Goal: Find specific page/section: Find specific page/section

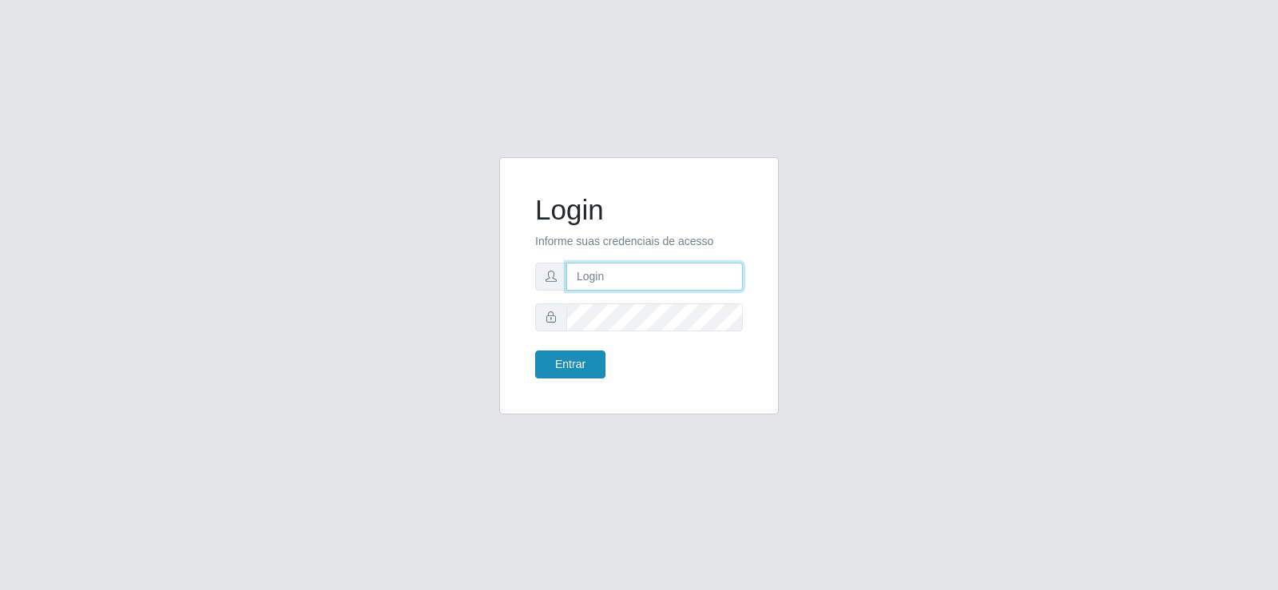
type input "[EMAIL_ADDRESS][DOMAIN_NAME]"
click at [583, 359] on button "Entrar" at bounding box center [570, 365] width 70 height 28
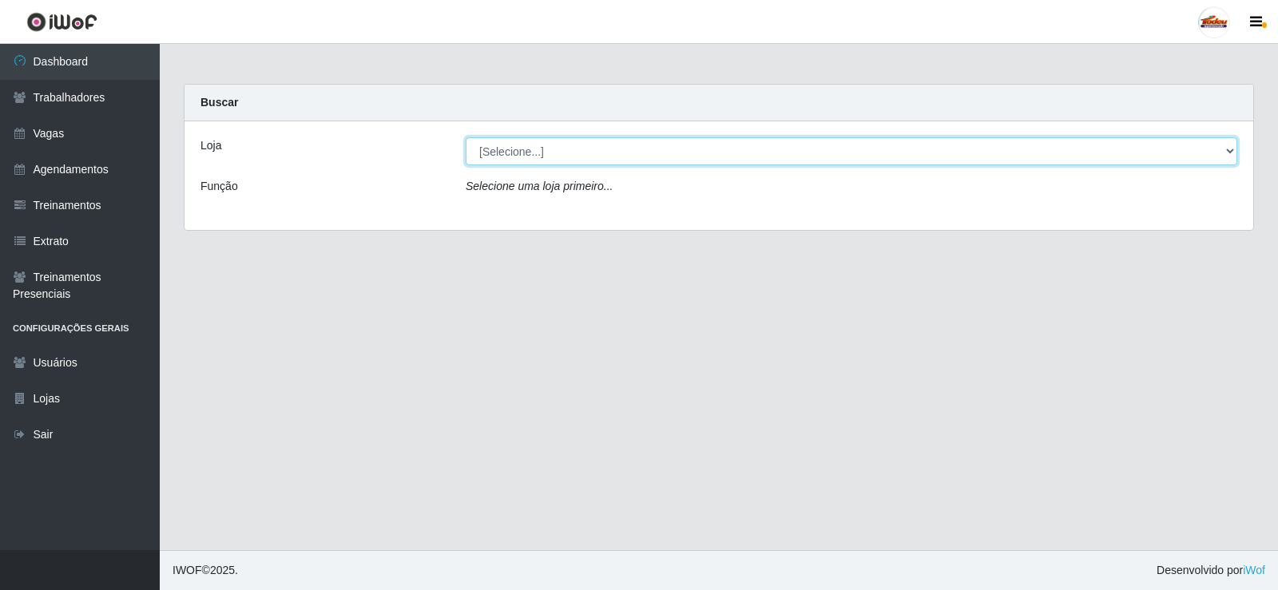
drag, startPoint x: 558, startPoint y: 154, endPoint x: 550, endPoint y: 161, distance: 10.7
click at [558, 154] on select "[Selecione...] Supermercado Tadeu - [GEOGRAPHIC_DATA]" at bounding box center [852, 151] width 772 height 28
select select "195"
click at [466, 137] on select "[Selecione...] Supermercado Tadeu - [GEOGRAPHIC_DATA]" at bounding box center [852, 151] width 772 height 28
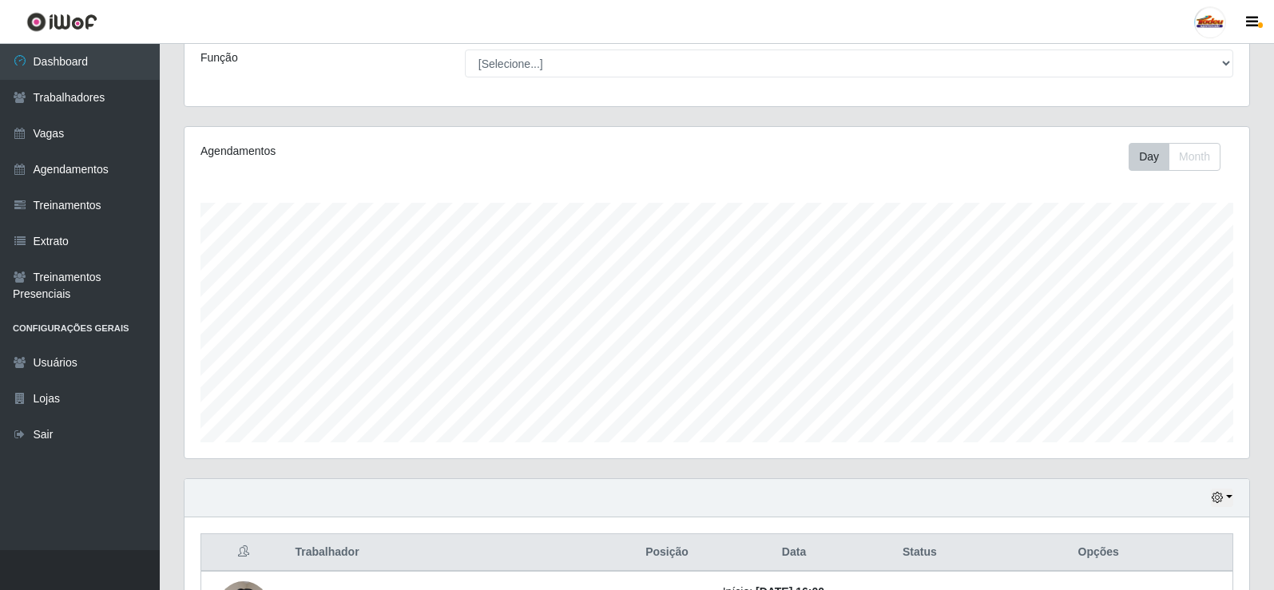
scroll to position [328, 0]
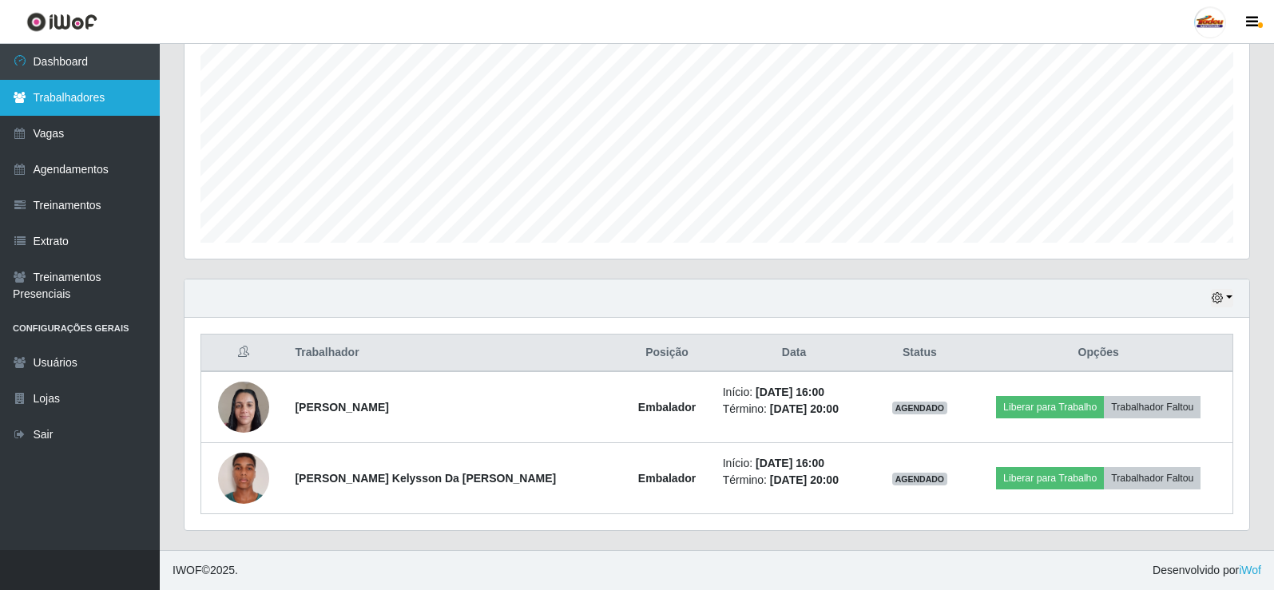
click at [113, 109] on link "Trabalhadores" at bounding box center [80, 98] width 160 height 36
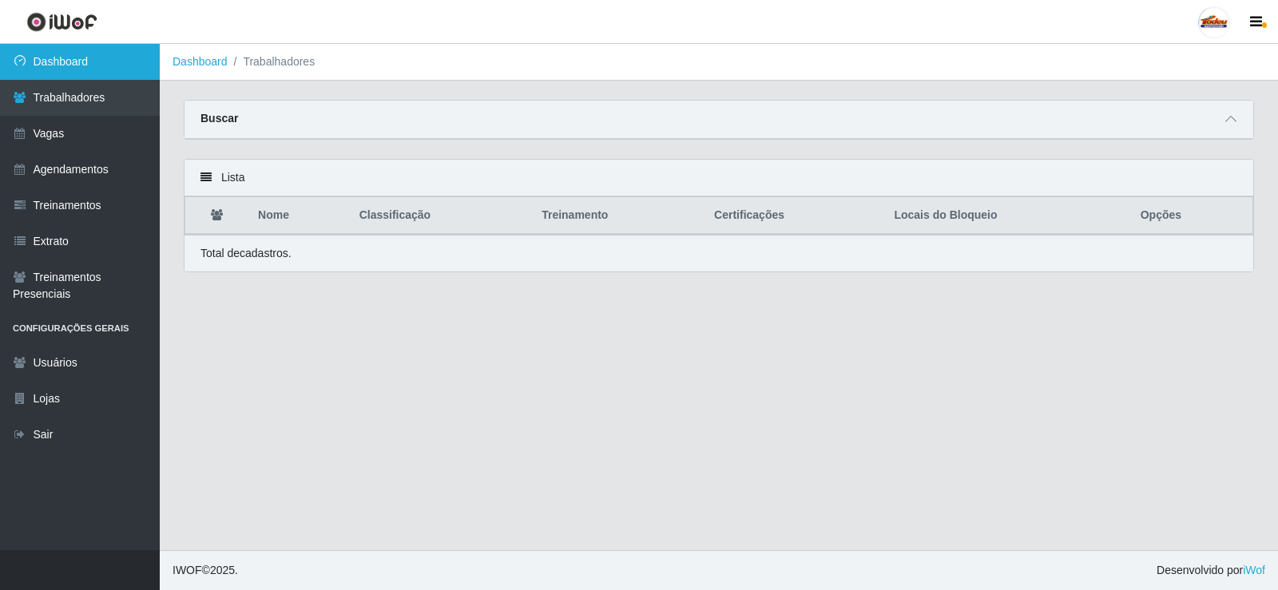
click at [106, 70] on link "Dashboard" at bounding box center [80, 62] width 160 height 36
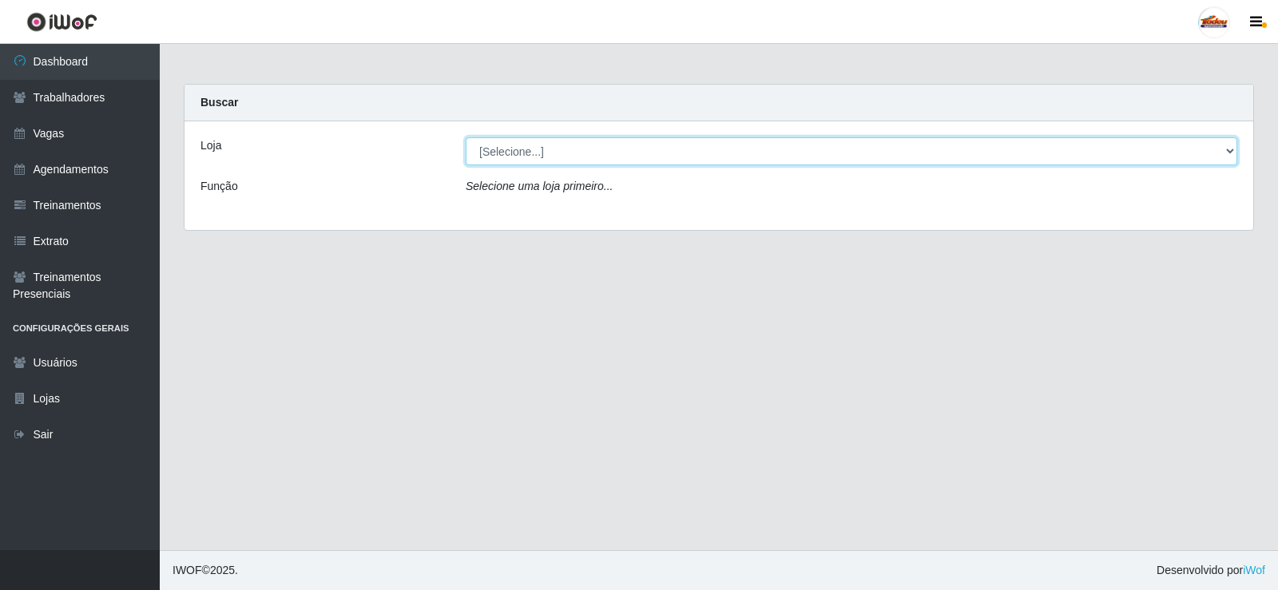
drag, startPoint x: 662, startPoint y: 151, endPoint x: 659, endPoint y: 161, distance: 10.7
click at [662, 151] on select "[Selecione...] Supermercado Tadeu - [GEOGRAPHIC_DATA]" at bounding box center [852, 151] width 772 height 28
select select "195"
click at [466, 137] on select "[Selecione...] Supermercado Tadeu - [GEOGRAPHIC_DATA]" at bounding box center [852, 151] width 772 height 28
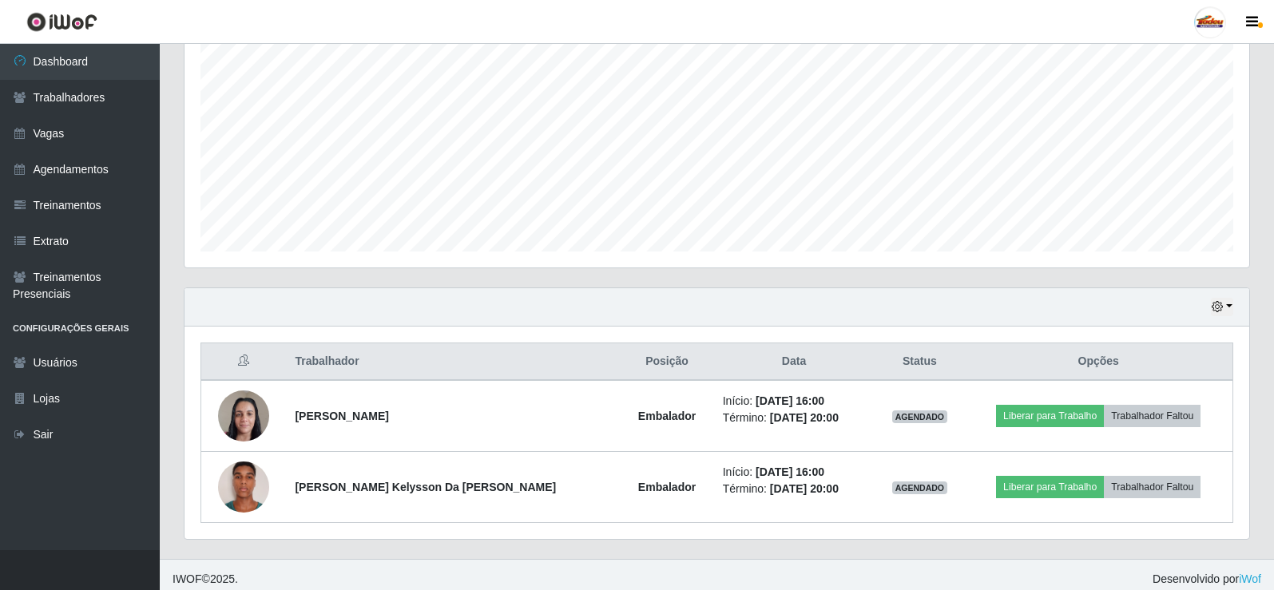
scroll to position [328, 0]
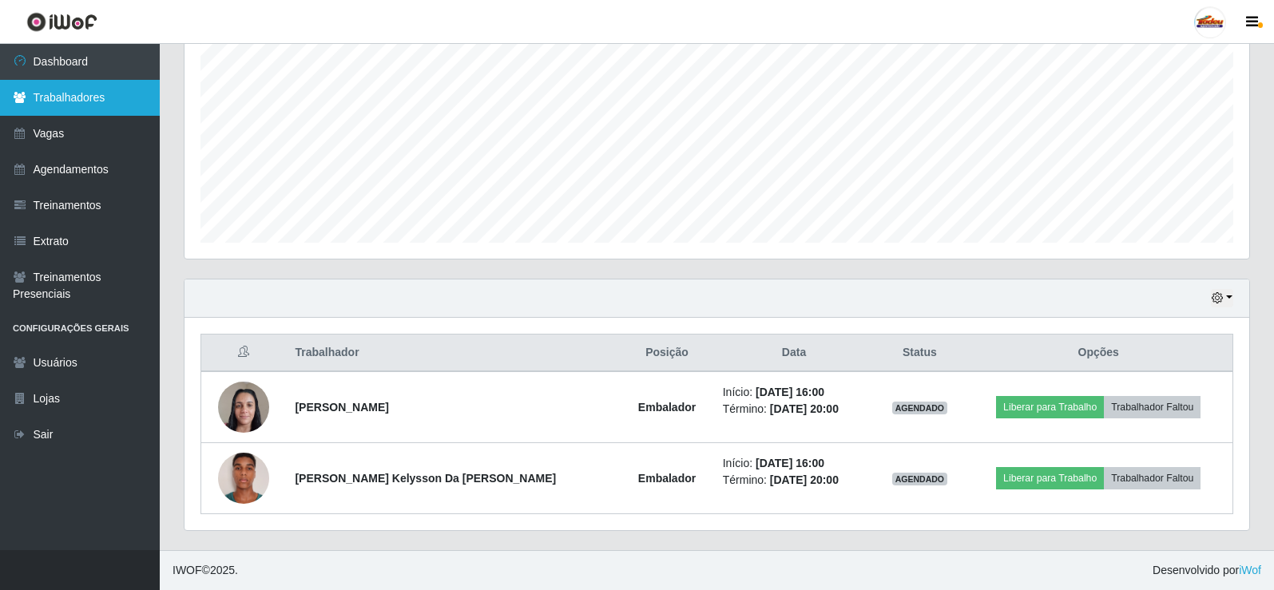
click at [62, 104] on link "Trabalhadores" at bounding box center [80, 98] width 160 height 36
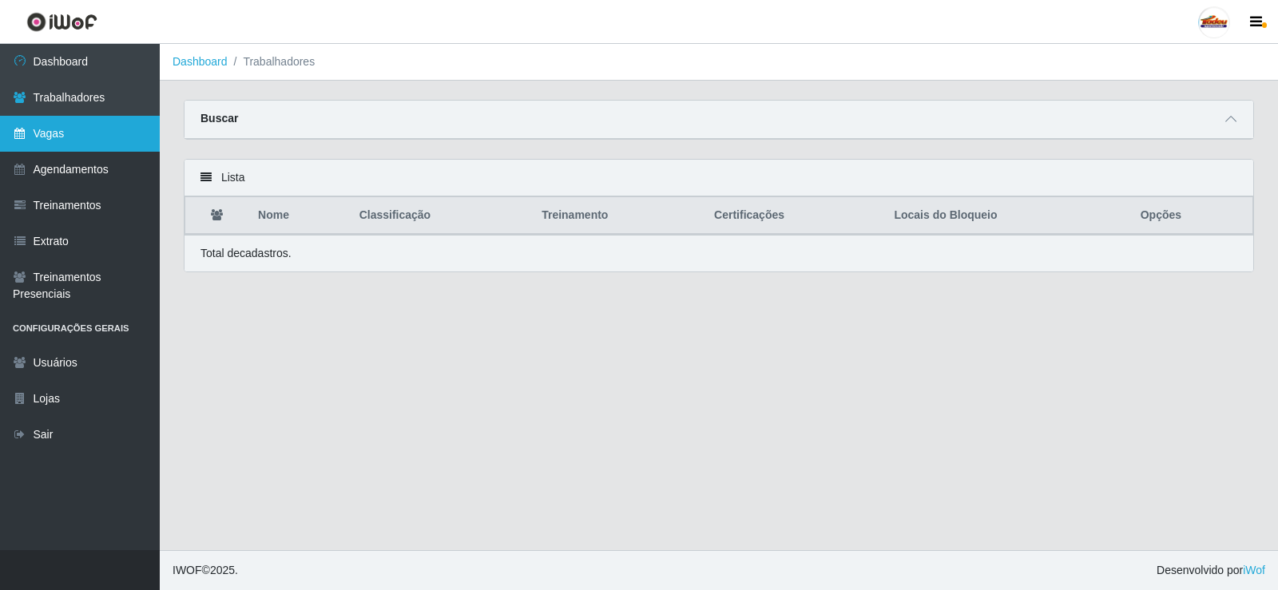
click at [72, 123] on link "Vagas" at bounding box center [80, 134] width 160 height 36
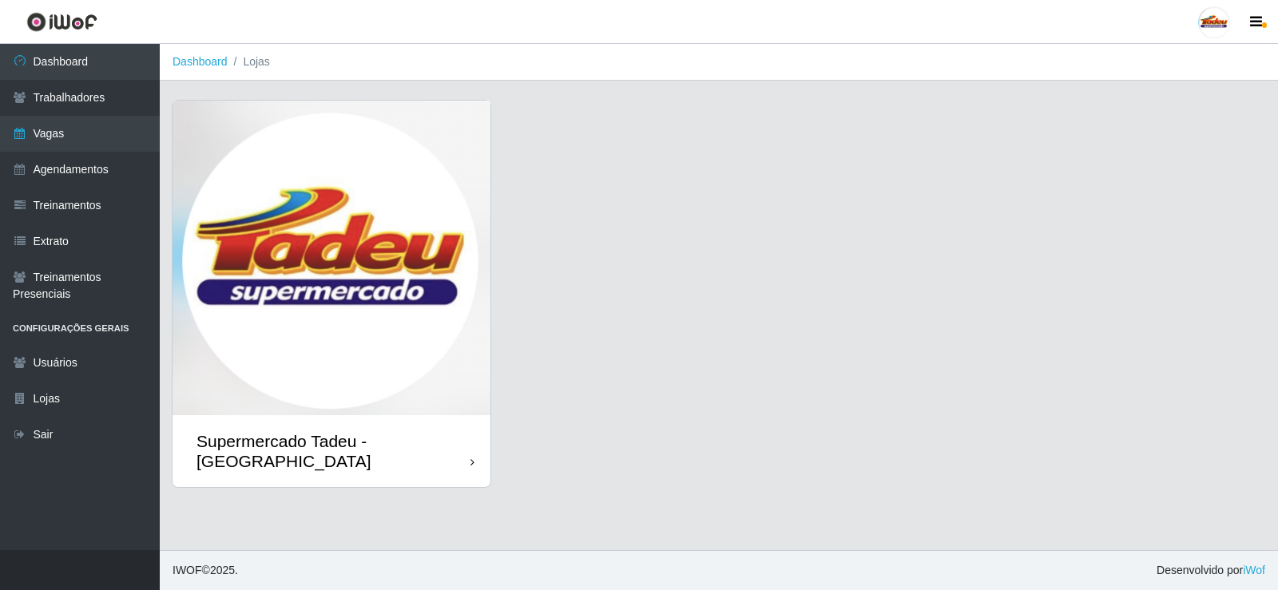
click at [286, 217] on img at bounding box center [332, 258] width 318 height 315
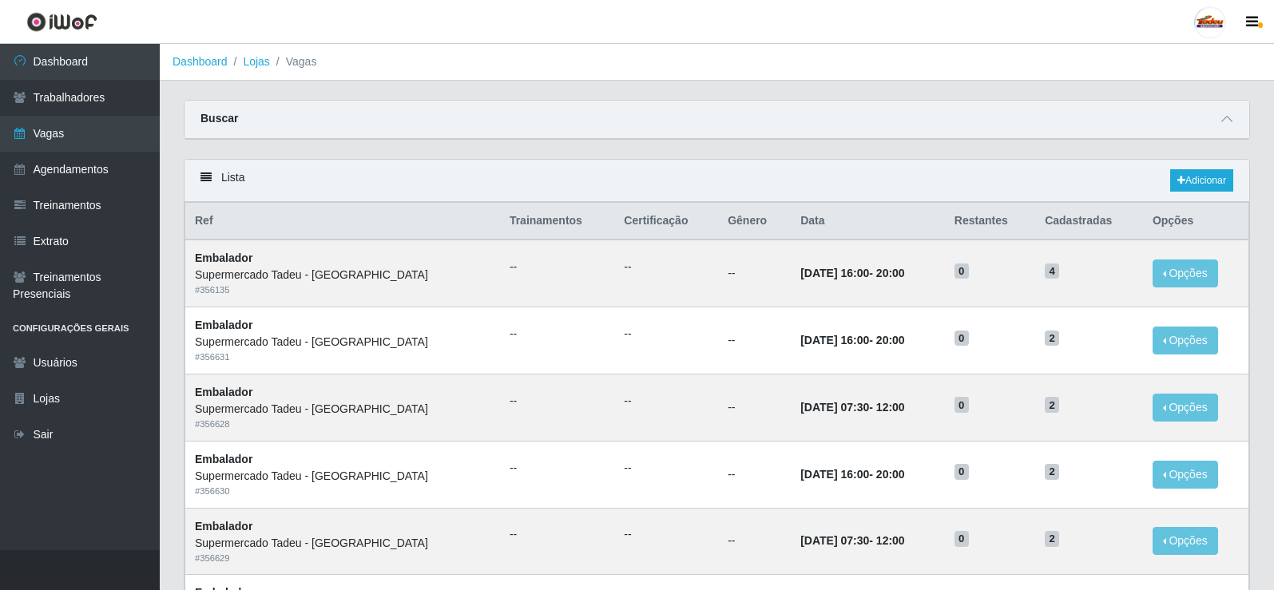
click at [863, 153] on div "Carregando... Buscar Início em Término em Função [Selecione...] ASG ASG + ASG +…" at bounding box center [717, 129] width 1091 height 59
